Goal: Task Accomplishment & Management: Complete application form

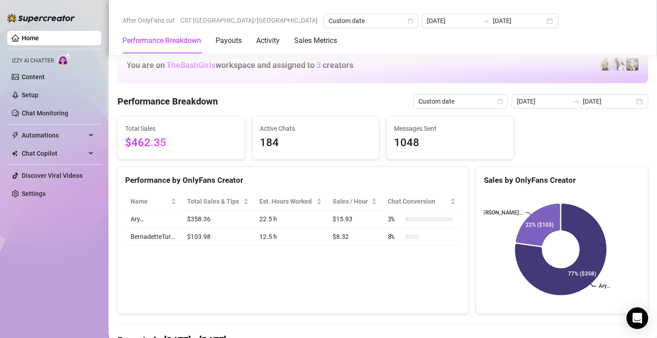
scroll to position [575, 0]
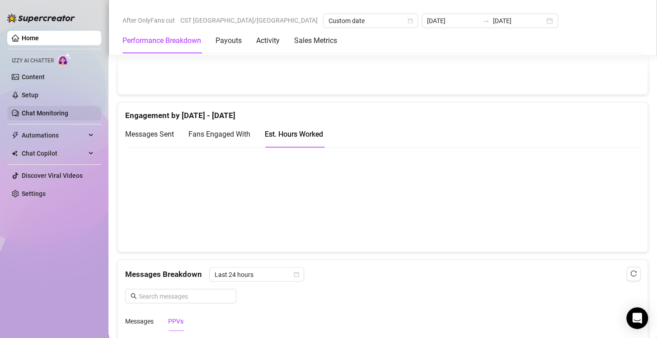
click at [45, 109] on link "Chat Monitoring" at bounding box center [45, 112] width 47 height 7
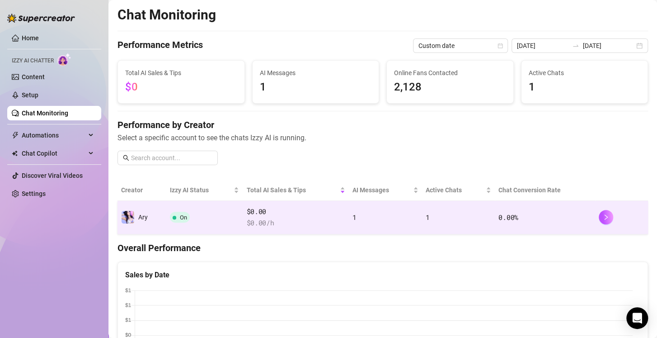
click at [176, 217] on span at bounding box center [175, 218] width 4 height 4
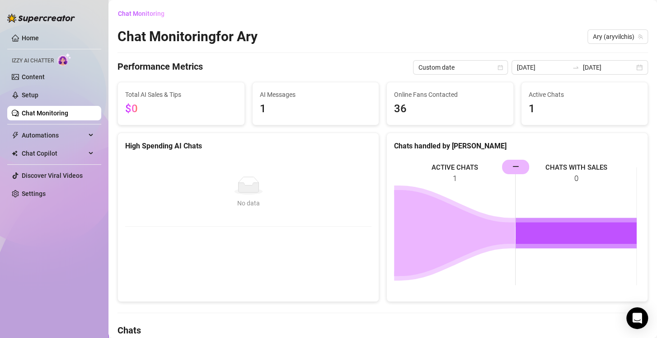
scroll to position [108, 0]
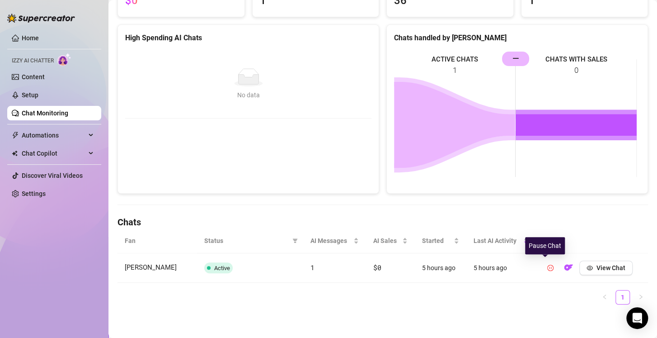
click at [547, 265] on icon "pause-circle" at bounding box center [550, 267] width 6 height 6
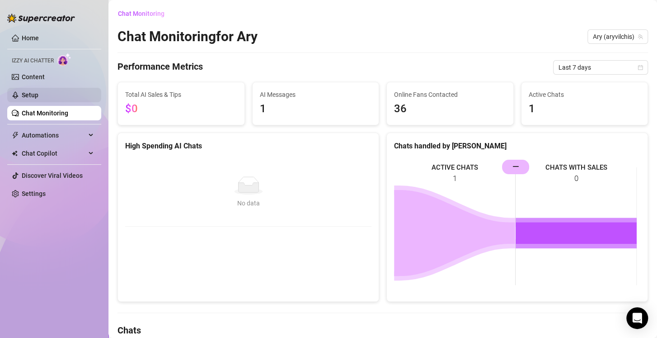
click at [26, 97] on link "Setup" at bounding box center [30, 94] width 17 height 7
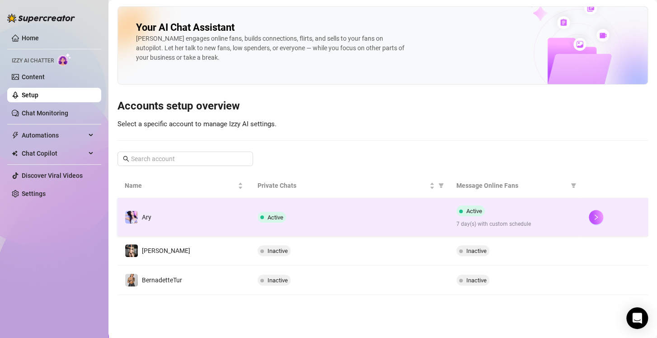
click at [481, 213] on span "Active" at bounding box center [474, 210] width 16 height 7
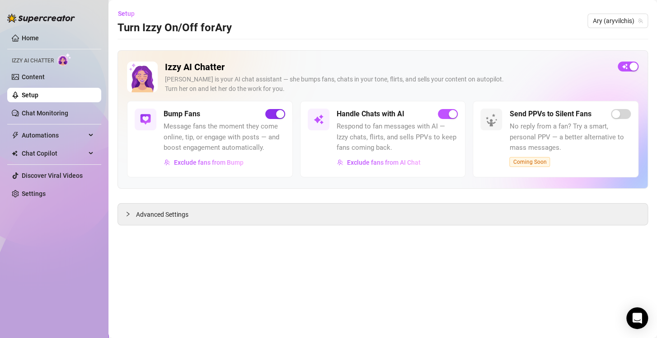
click at [267, 116] on span "button" at bounding box center [275, 114] width 20 height 10
click at [280, 115] on span "button" at bounding box center [275, 114] width 20 height 10
click at [631, 69] on div "button" at bounding box center [634, 66] width 8 height 8
click at [41, 77] on link "Content" at bounding box center [33, 76] width 23 height 7
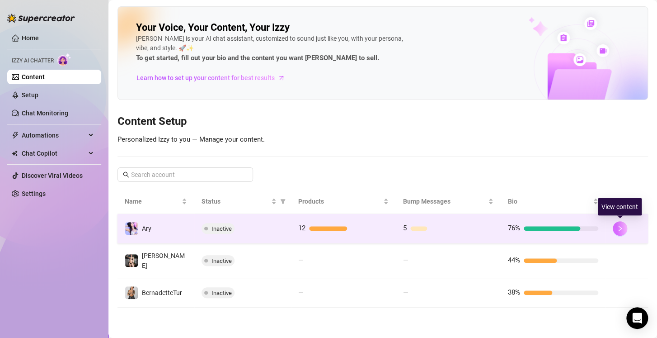
click at [622, 229] on icon "right" at bounding box center [620, 228] width 6 height 6
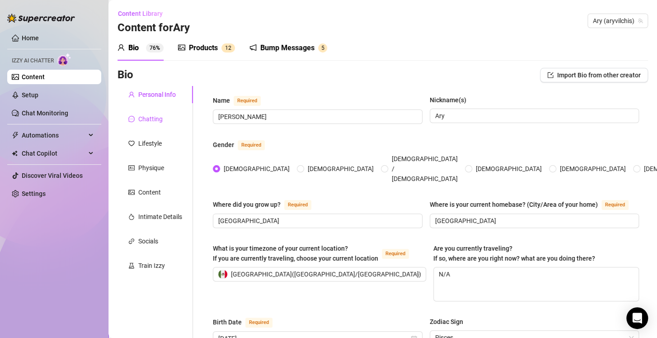
click at [146, 119] on div "Chatting" at bounding box center [150, 119] width 24 height 10
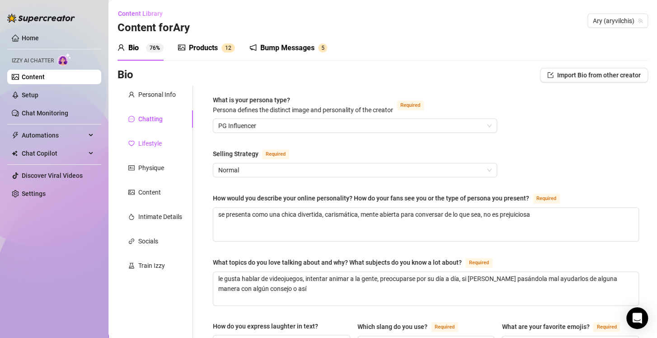
click at [152, 146] on div "Lifestyle" at bounding box center [150, 143] width 24 height 10
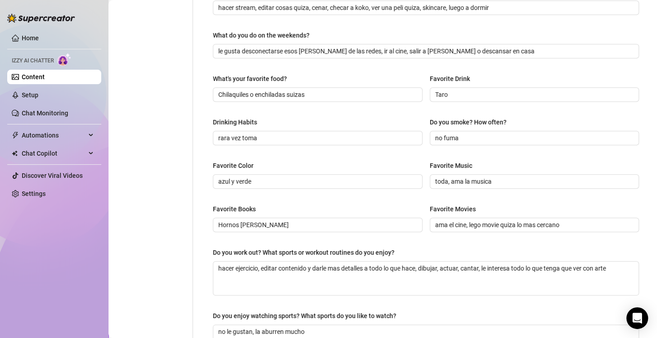
scroll to position [340, 0]
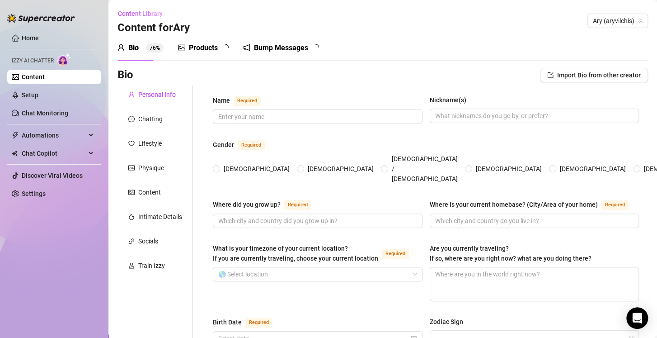
type input "Ary Vilchis"
type input "Ary"
type input "México"
type input "Ciudad De México"
type textarea "N/A"
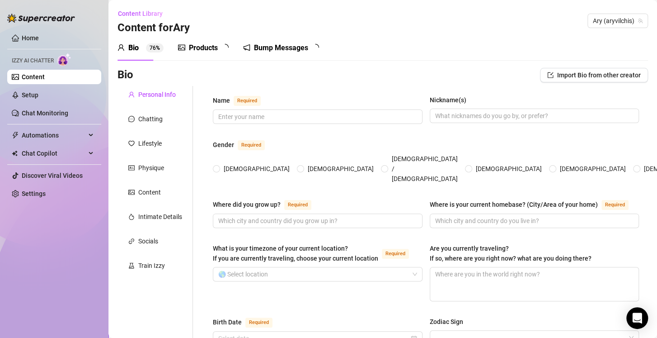
type input "Heterosexual"
type input "Casada pero se dice soltera!"
type input "N/A"
type input "No"
type input "Si una Shiba Inu llamada Coco-Koko"
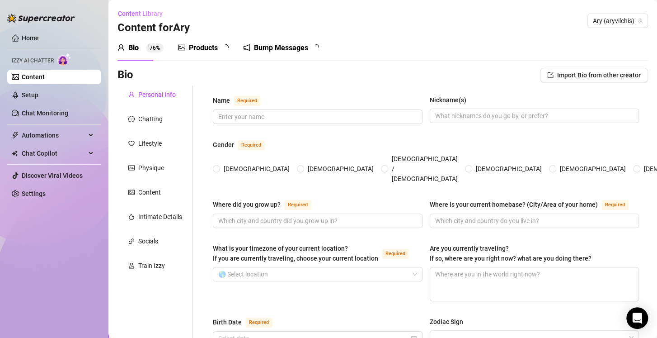
type input "Es Diseñadora Gráfica, Streamer, Creadora de contrenido, ha realizado doblajes …"
type input "N/A"
type input "Licenciatura"
type input "N/A"
type input "N/A, ser feliz"
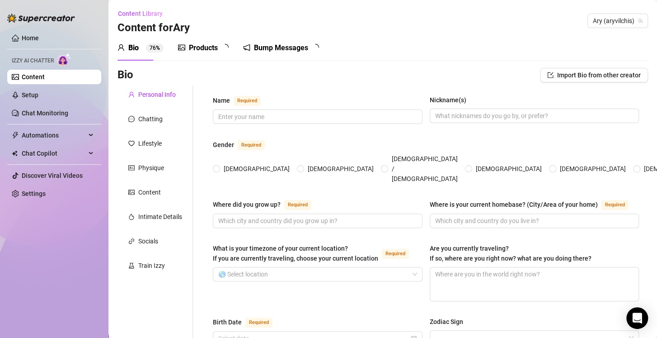
type textarea "Poder seguir dedicándose a los videojuegos y cantar, ser la mejora creadora de …"
type textarea "una vez iba en el camión escolar, se vomito, nadie la vio y le echo la culpa a …"
type textarea "gano premio al emprendimiento 2017 en españa"
type textarea "le gusta mucho el color azul y verde"
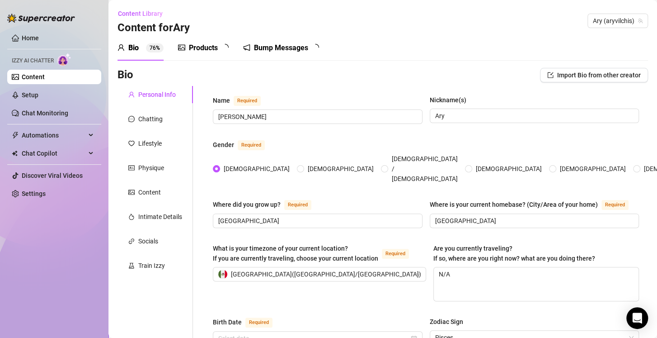
radio input "true"
type input "March 20th, 1995"
click at [32, 38] on link "Home" at bounding box center [30, 37] width 17 height 7
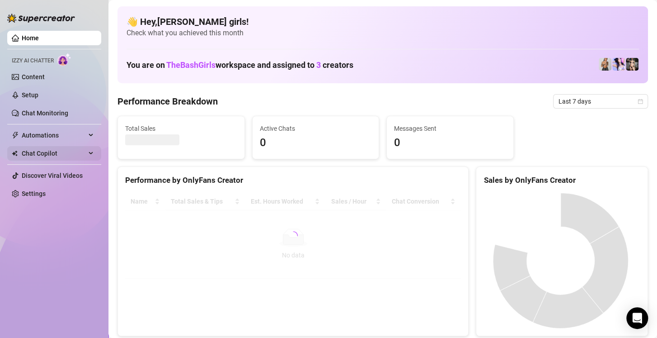
click at [92, 154] on div "Chat Copilot" at bounding box center [54, 153] width 94 height 14
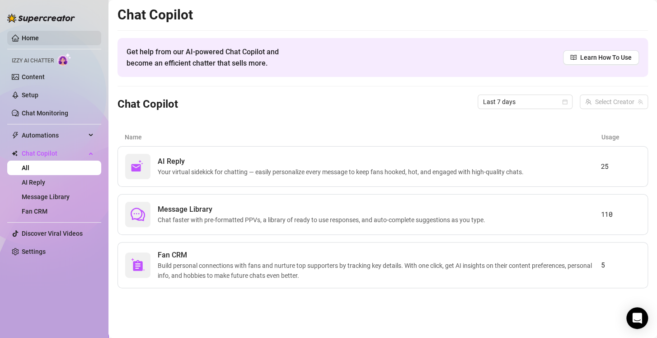
click at [37, 42] on link "Home" at bounding box center [30, 37] width 17 height 7
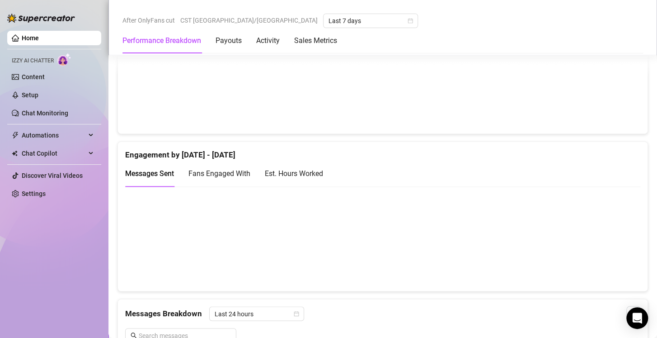
scroll to position [539, 0]
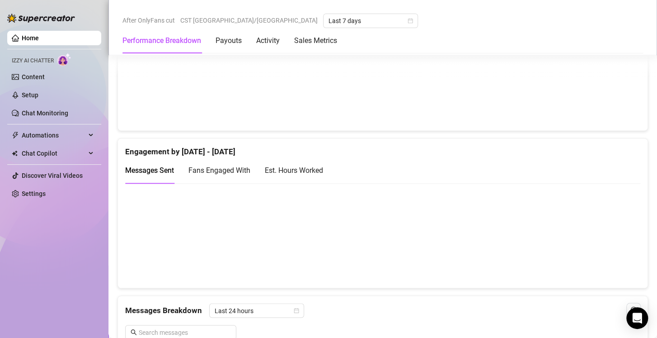
click at [300, 173] on div "Est. Hours Worked" at bounding box center [294, 170] width 58 height 11
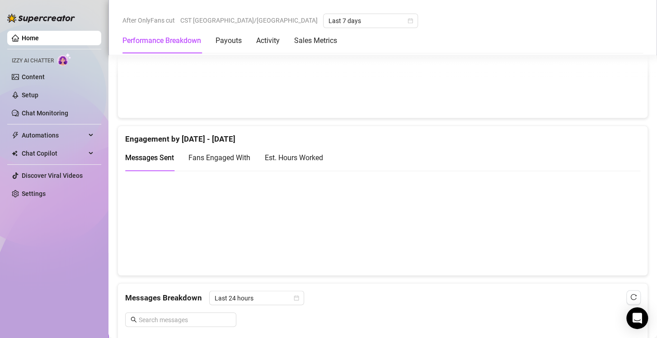
scroll to position [555, 0]
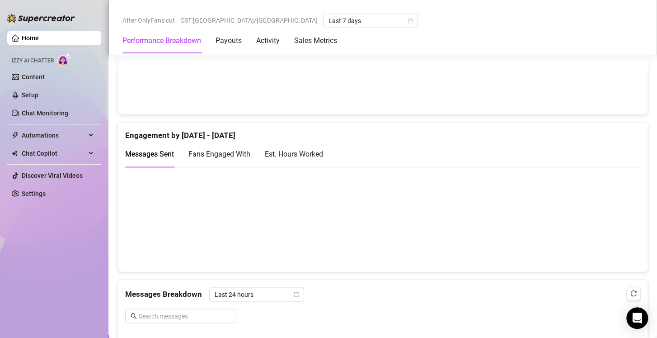
click at [287, 151] on div "Est. Hours Worked" at bounding box center [294, 153] width 58 height 11
